Goal: Task Accomplishment & Management: Use online tool/utility

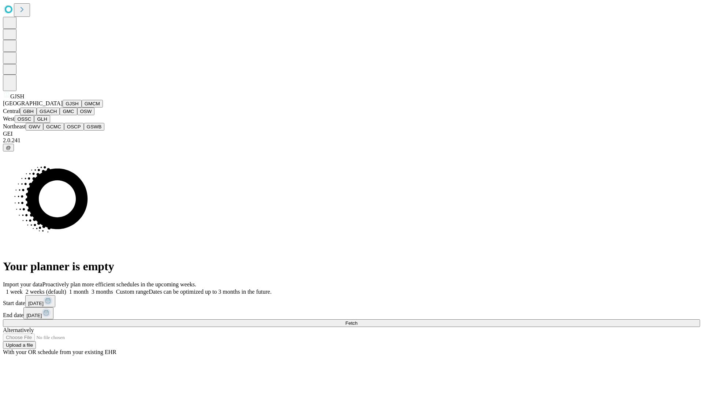
click at [63, 108] on button "GJSH" at bounding box center [72, 104] width 19 height 8
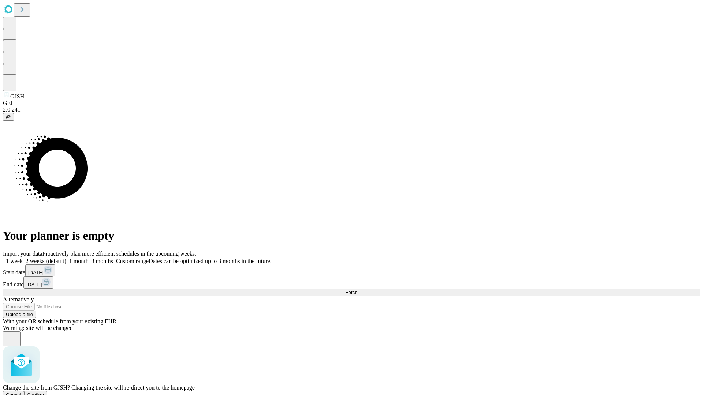
click at [44, 392] on span "Confirm" at bounding box center [35, 394] width 17 height 5
click at [89, 258] on label "1 month" at bounding box center [77, 261] width 22 height 6
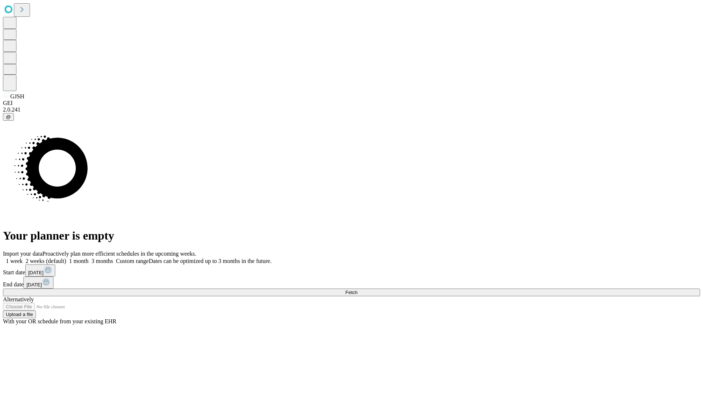
click at [357, 290] on span "Fetch" at bounding box center [351, 292] width 12 height 5
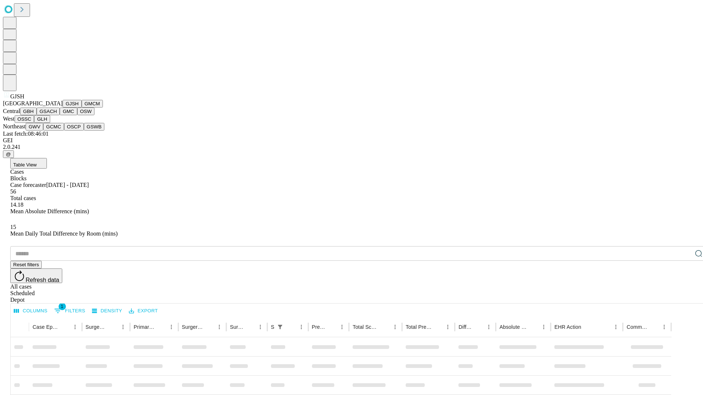
click at [82, 108] on button "GMCM" at bounding box center [92, 104] width 21 height 8
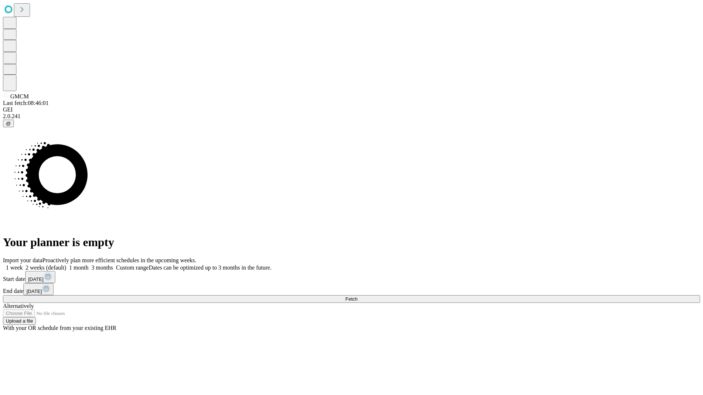
click at [89, 265] on label "1 month" at bounding box center [77, 268] width 22 height 6
click at [357, 296] on span "Fetch" at bounding box center [351, 298] width 12 height 5
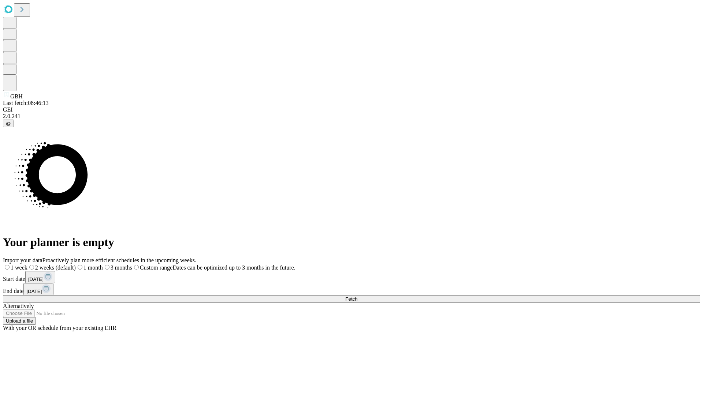
click at [357, 296] on span "Fetch" at bounding box center [351, 298] width 12 height 5
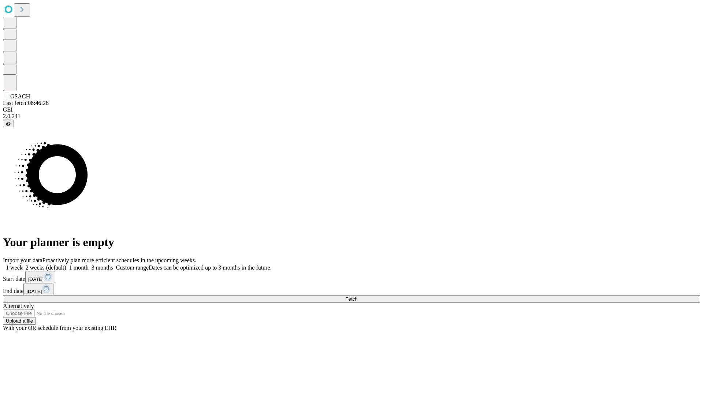
click at [357, 296] on span "Fetch" at bounding box center [351, 298] width 12 height 5
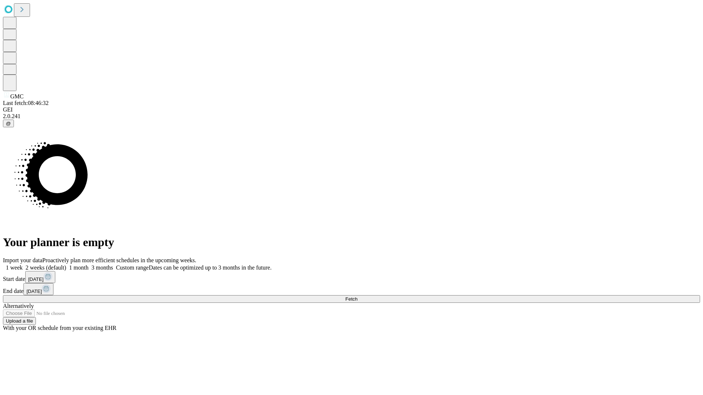
click at [89, 265] on label "1 month" at bounding box center [77, 268] width 22 height 6
click at [357, 296] on span "Fetch" at bounding box center [351, 298] width 12 height 5
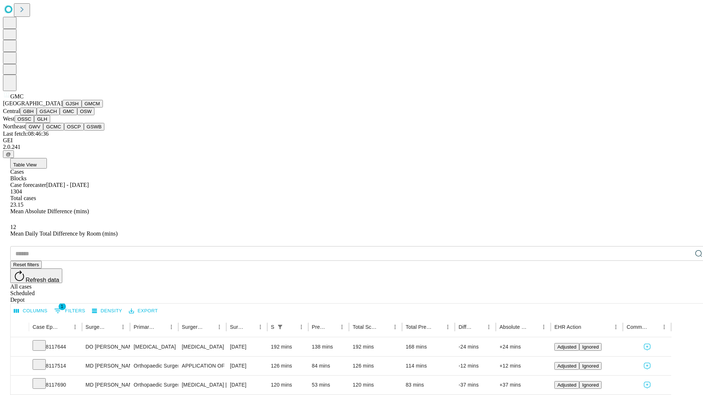
click at [77, 115] on button "OSW" at bounding box center [86, 112] width 18 height 8
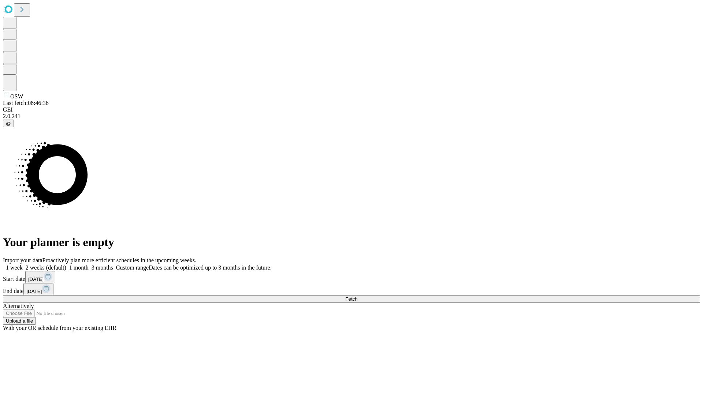
click at [89, 265] on label "1 month" at bounding box center [77, 268] width 22 height 6
click at [357, 296] on span "Fetch" at bounding box center [351, 298] width 12 height 5
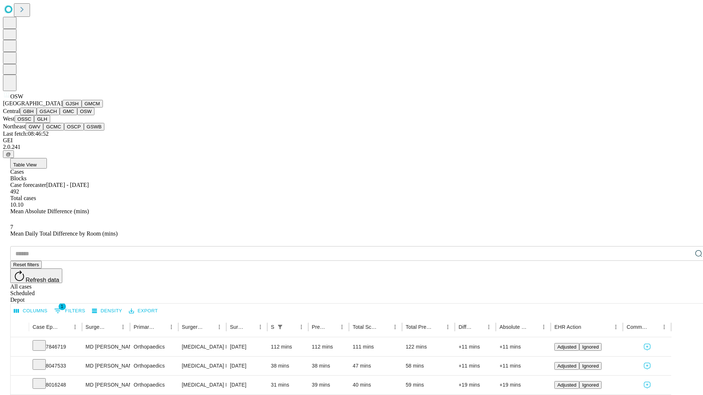
click at [34, 123] on button "OSSC" at bounding box center [25, 119] width 20 height 8
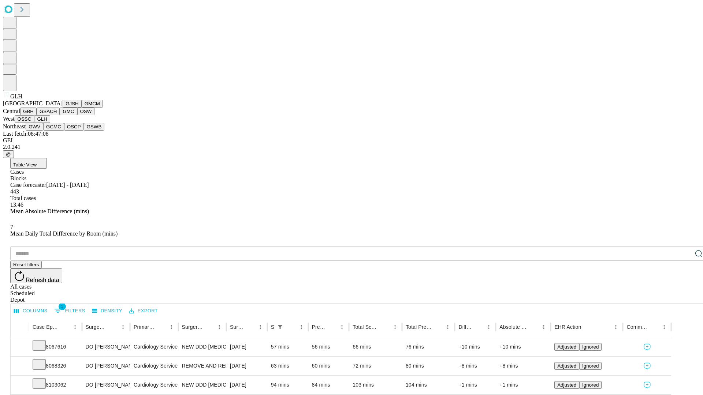
click at [43, 131] on button "GWV" at bounding box center [35, 127] width 18 height 8
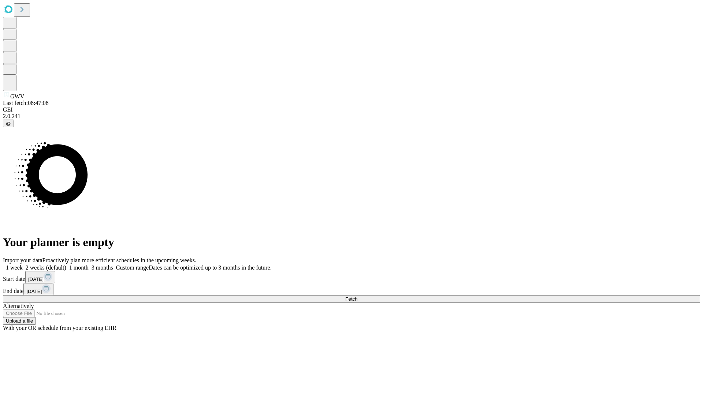
click at [89, 265] on label "1 month" at bounding box center [77, 268] width 22 height 6
click at [357, 296] on span "Fetch" at bounding box center [351, 298] width 12 height 5
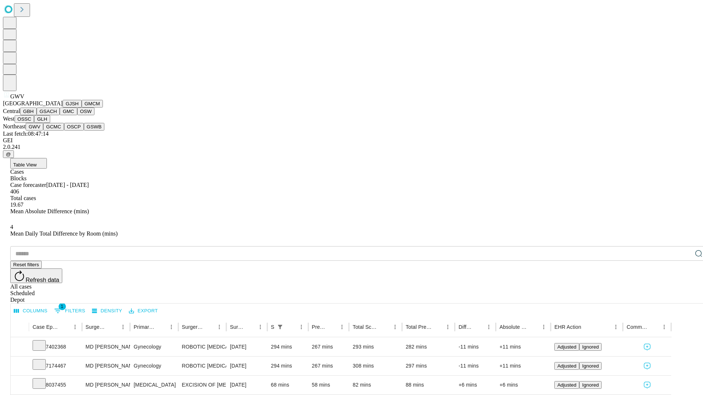
click at [57, 131] on button "GCMC" at bounding box center [53, 127] width 21 height 8
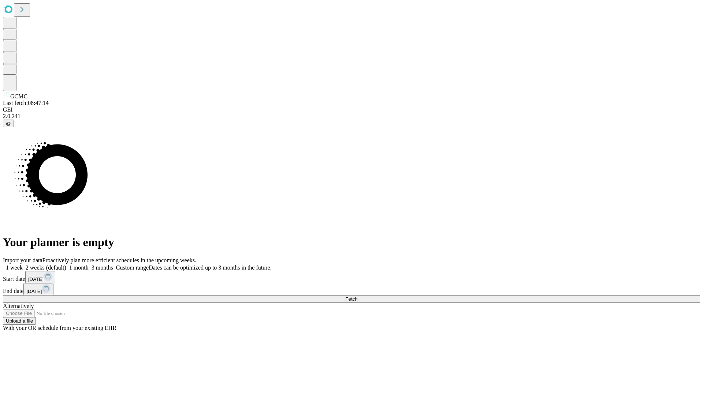
click at [89, 265] on label "1 month" at bounding box center [77, 268] width 22 height 6
click at [357, 296] on span "Fetch" at bounding box center [351, 298] width 12 height 5
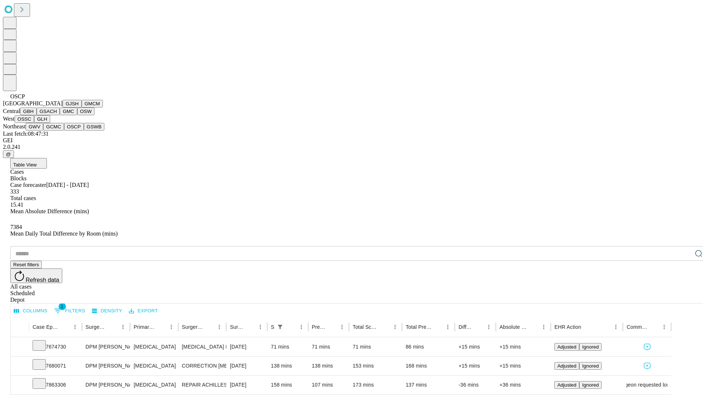
click at [84, 131] on button "GSWB" at bounding box center [94, 127] width 21 height 8
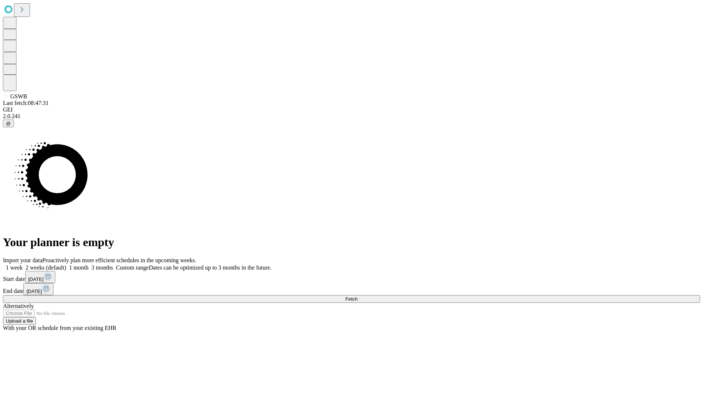
click at [89, 265] on label "1 month" at bounding box center [77, 268] width 22 height 6
click at [357, 296] on span "Fetch" at bounding box center [351, 298] width 12 height 5
